Goal: Task Accomplishment & Management: Use online tool/utility

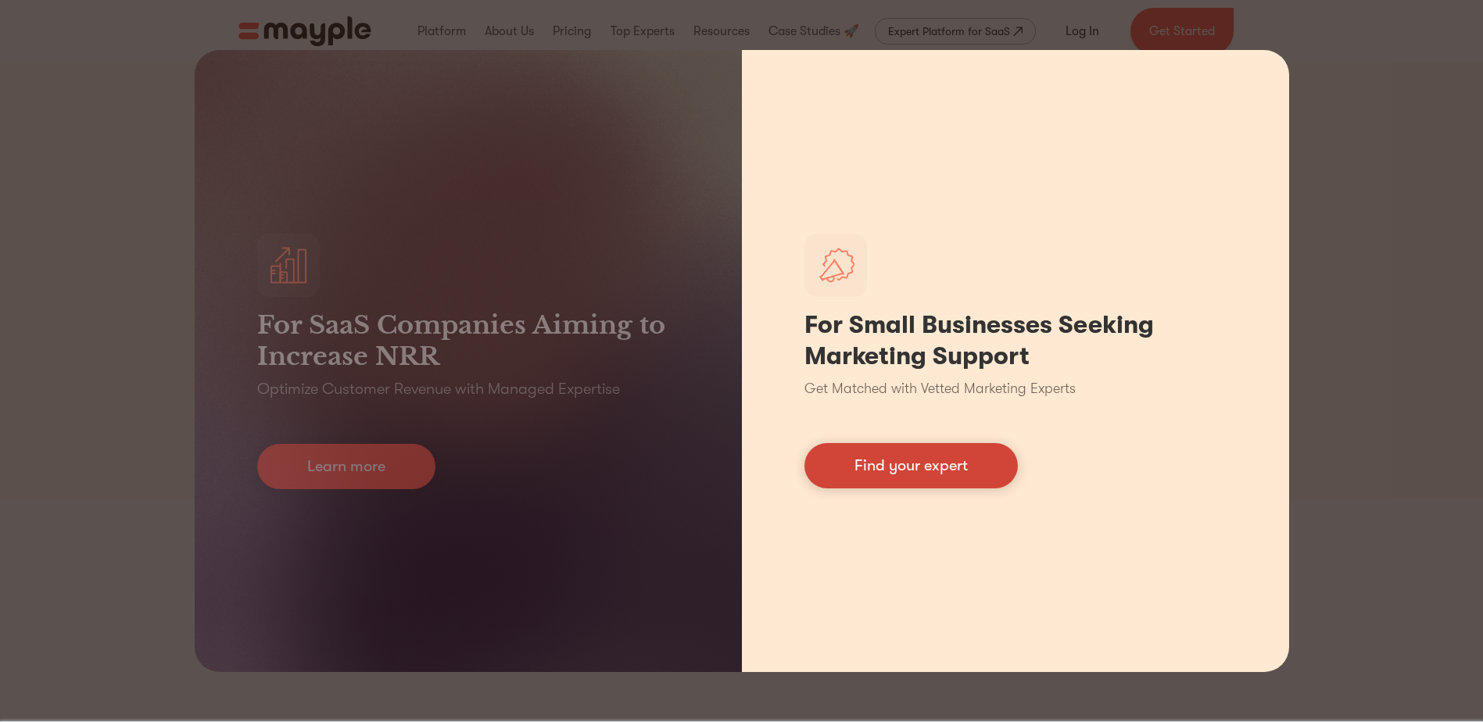
click at [912, 458] on link "Find your expert" at bounding box center [910, 465] width 213 height 45
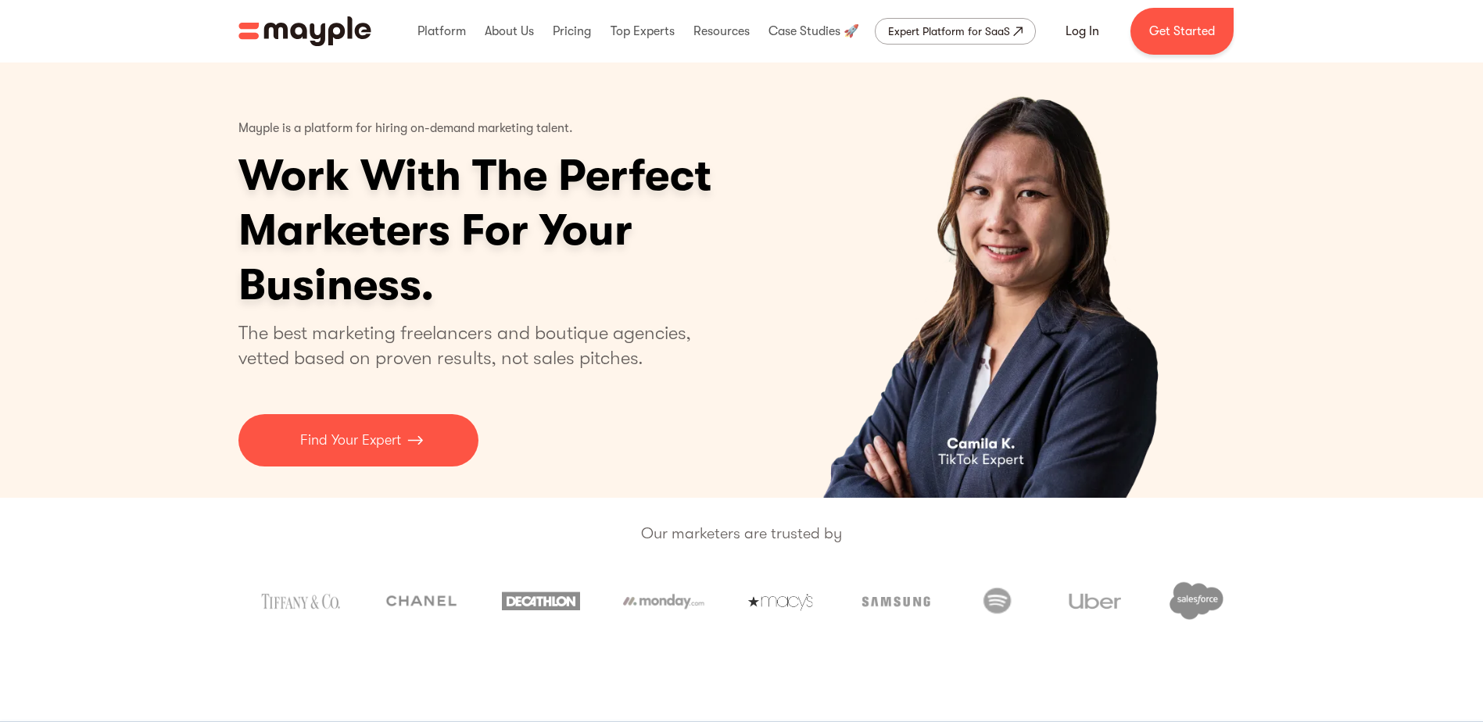
click at [316, 392] on div "Mayple is a platform for hiring on-demand marketing talent. Work With The Perfe…" at bounding box center [535, 287] width 594 height 357
click at [348, 442] on p "Find Your Expert" at bounding box center [350, 440] width 101 height 21
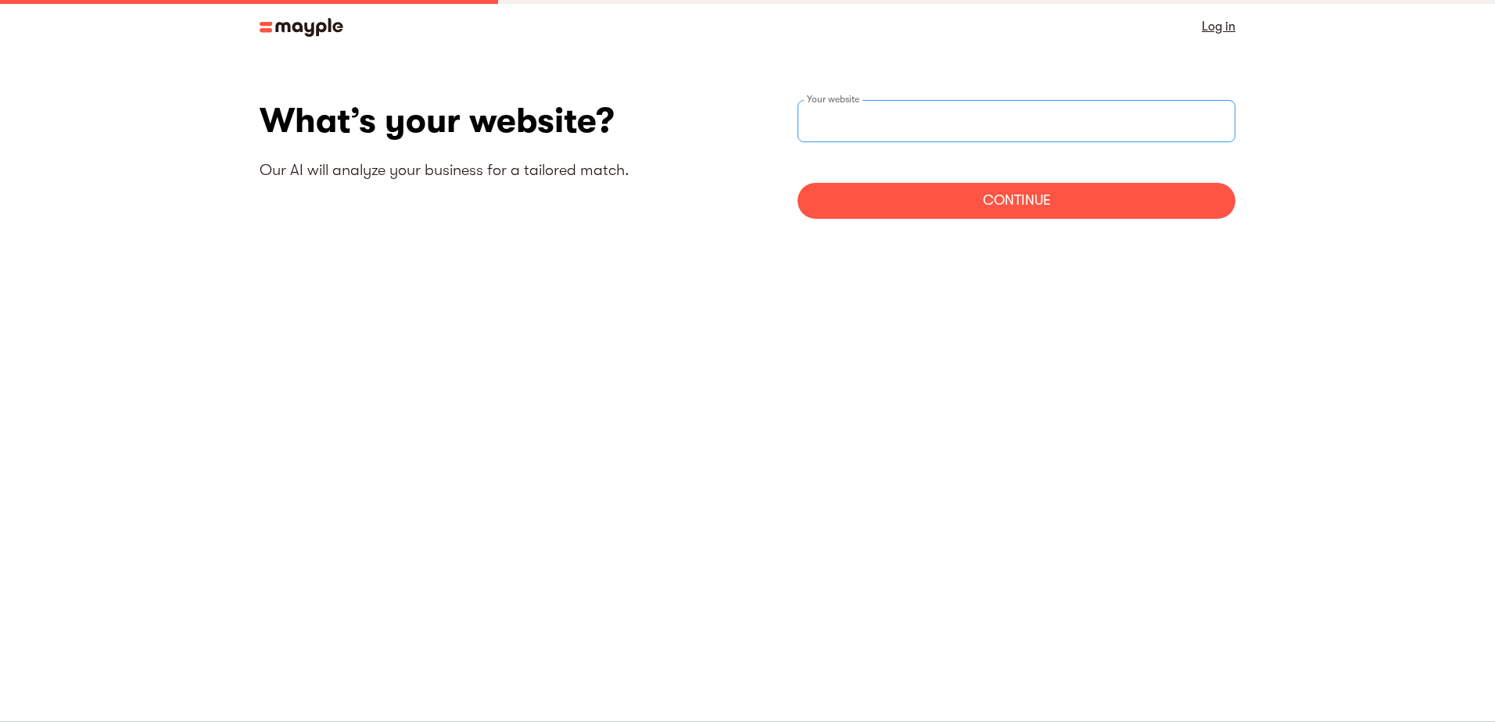
click at [868, 116] on input "websiteStep" at bounding box center [1016, 121] width 438 height 42
type input "[URL][DOMAIN_NAME]"
click at [1004, 192] on div "Continue" at bounding box center [1016, 201] width 438 height 36
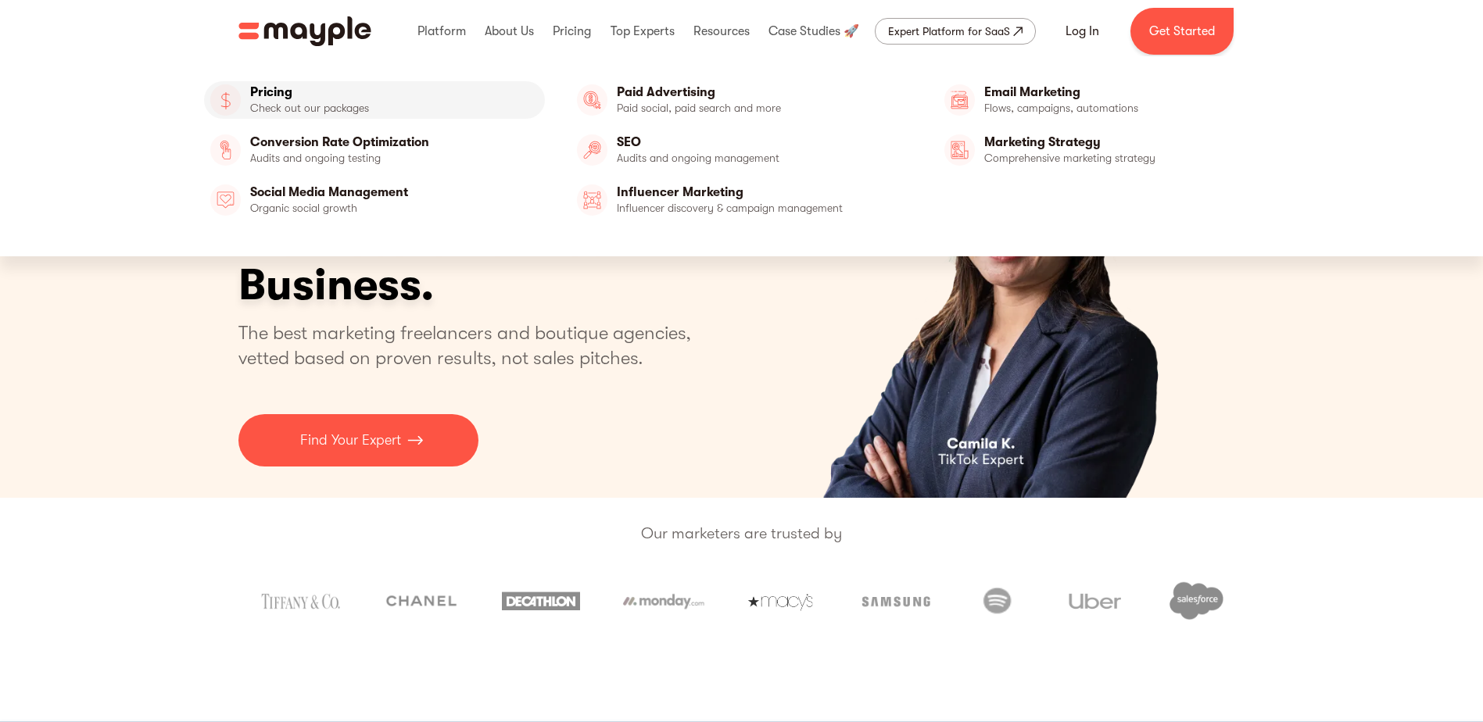
click at [337, 113] on link "Pricing" at bounding box center [375, 100] width 342 height 38
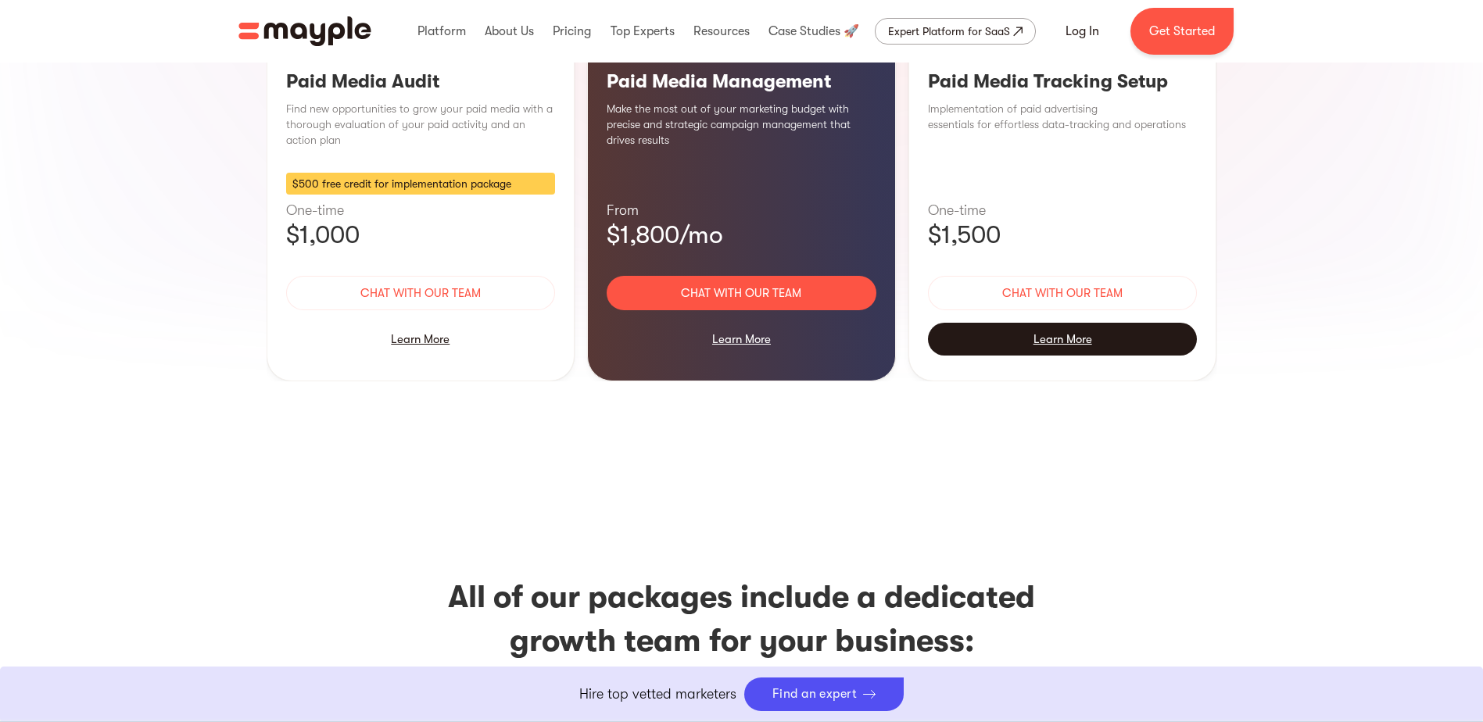
scroll to position [1720, 0]
